Goal: Communication & Community: Ask a question

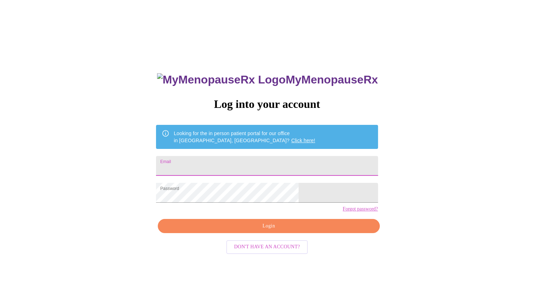
click at [254, 167] on input "Email" at bounding box center [267, 166] width 222 height 20
type input "[PERSON_NAME][EMAIL_ADDRESS][PERSON_NAME][DOMAIN_NAME]"
click at [249, 230] on span "Login" at bounding box center [269, 225] width 206 height 9
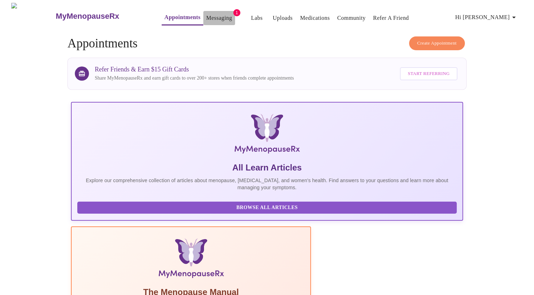
click at [206, 16] on link "Messaging" at bounding box center [219, 18] width 26 height 10
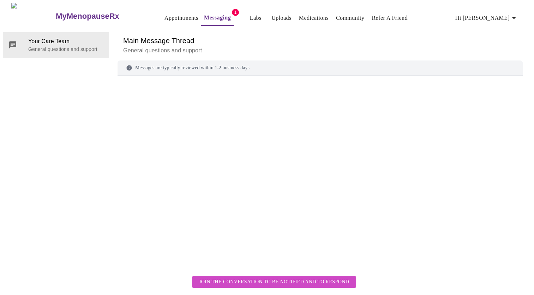
scroll to position [26, 0]
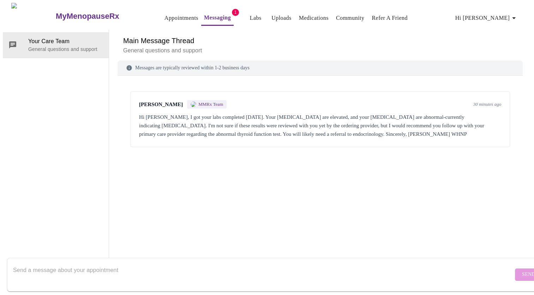
click at [366, 254] on div "Send" at bounding box center [274, 274] width 549 height 41
click at [362, 263] on textarea "Send a message about your appointment" at bounding box center [263, 274] width 501 height 23
type textarea "Hello! I have been seeing my primary care and do have an order for an [MEDICAL_…"
click at [522, 270] on span "Send" at bounding box center [528, 274] width 13 height 9
